Goal: Information Seeking & Learning: Learn about a topic

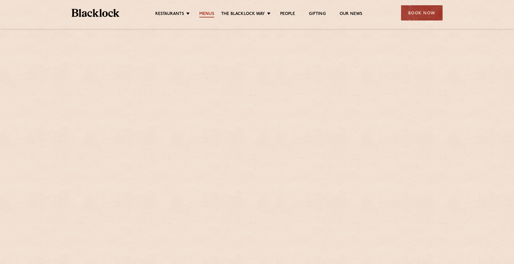
click at [213, 12] on ul "Restaurants [GEOGRAPHIC_DATA] [GEOGRAPHIC_DATA] [GEOGRAPHIC_DATA] [GEOGRAPHIC_D…" at bounding box center [258, 13] width 279 height 9
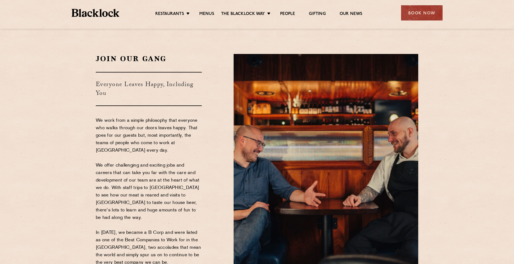
click at [215, 11] on ul "Restaurants [GEOGRAPHIC_DATA] [GEOGRAPHIC_DATA] [GEOGRAPHIC_DATA] [GEOGRAPHIC_D…" at bounding box center [258, 13] width 279 height 9
click at [208, 13] on link "Menus" at bounding box center [206, 14] width 15 height 6
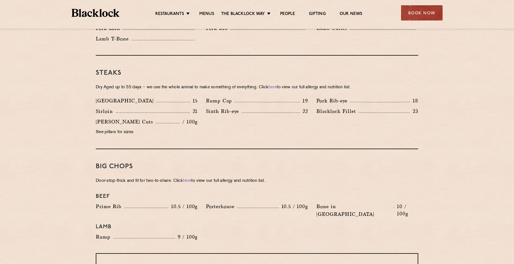
scroll to position [490, 0]
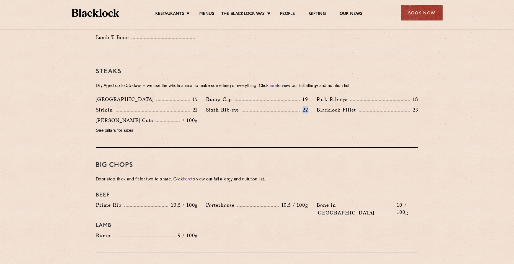
drag, startPoint x: 302, startPoint y: 103, endPoint x: 310, endPoint y: 106, distance: 8.1
click at [310, 106] on div "Sixth Rib-eye 22" at bounding box center [257, 111] width 110 height 11
drag, startPoint x: 304, startPoint y: 104, endPoint x: 309, endPoint y: 106, distance: 5.4
click at [309, 106] on div "Sixth Rib-eye 22" at bounding box center [257, 111] width 110 height 11
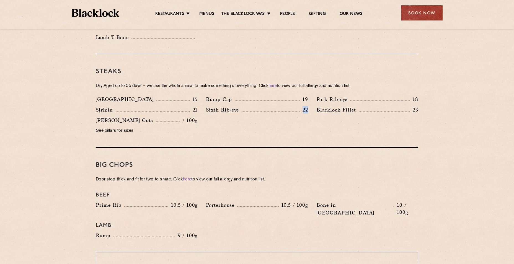
click at [309, 106] on div "Sixth Rib-eye 22" at bounding box center [257, 111] width 110 height 11
click at [310, 111] on div "Denver 15 Rump Cap 19 Pork Rib-eye 18 Sirloin 21 Sixth Rib-eye 22 Blacklock Fil…" at bounding box center [257, 116] width 331 height 42
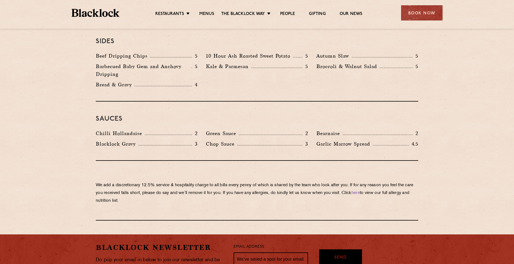
scroll to position [859, 0]
